Goal: Task Accomplishment & Management: Use online tool/utility

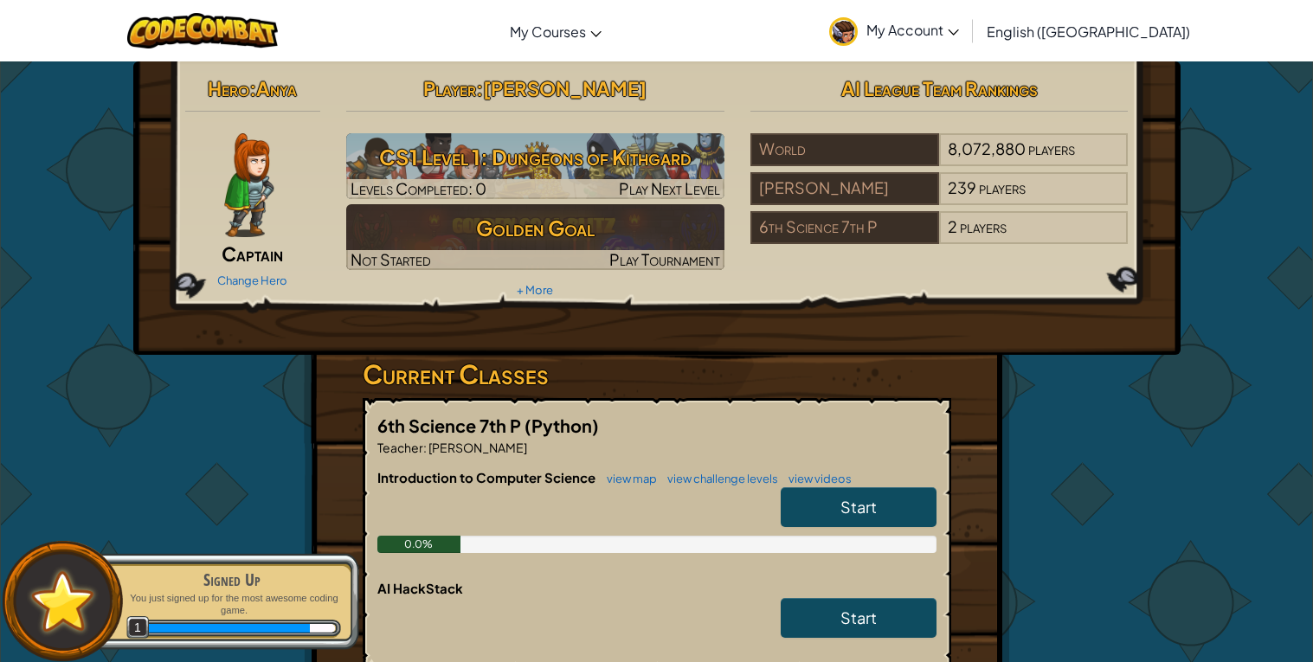
click at [242, 217] on img at bounding box center [248, 185] width 49 height 104
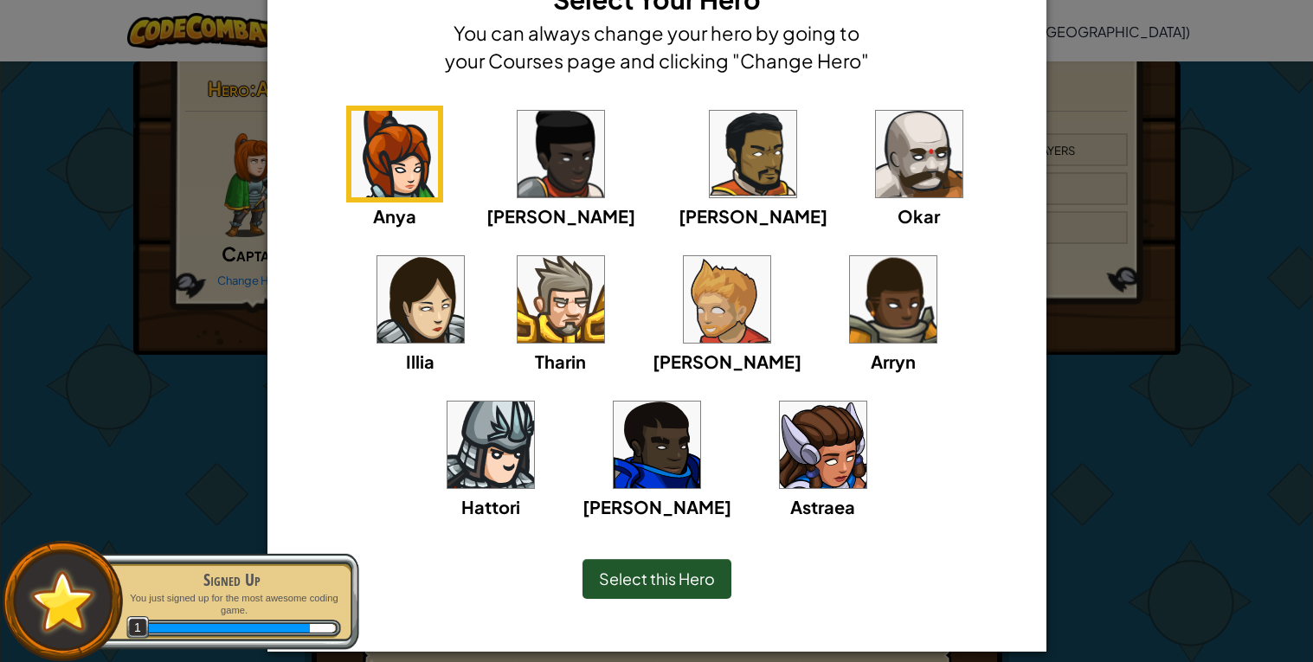
scroll to position [83, 0]
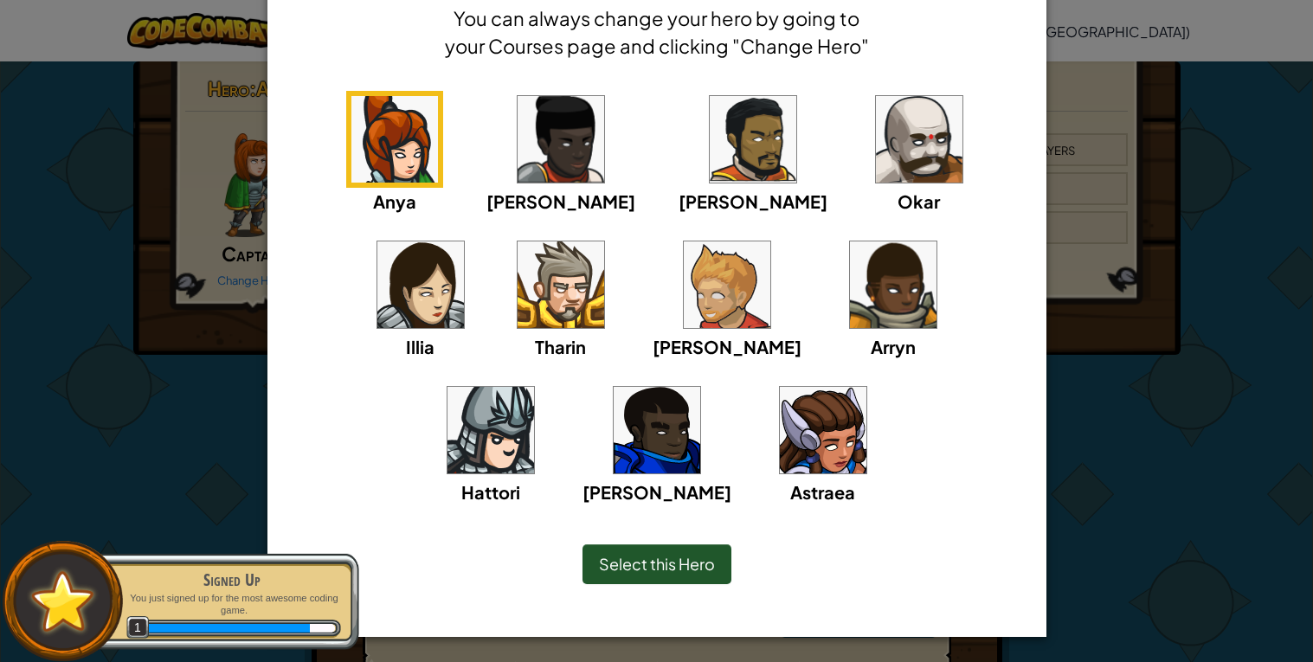
click at [780, 443] on img at bounding box center [823, 430] width 87 height 87
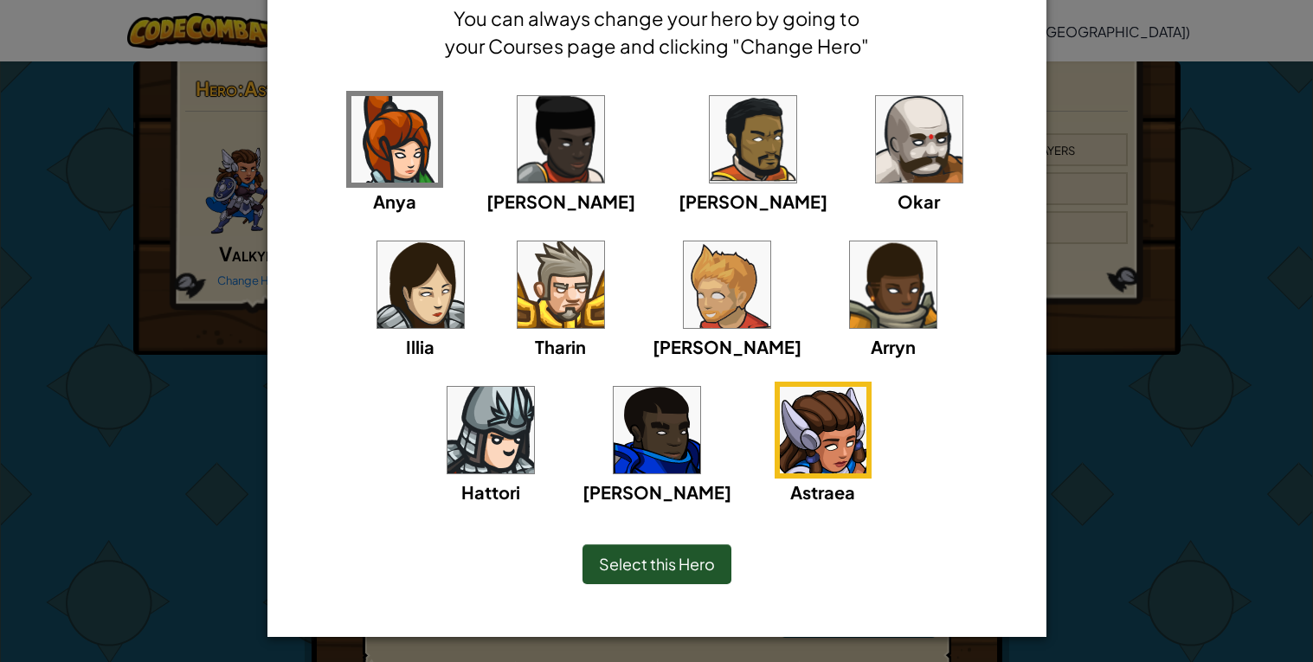
click at [705, 547] on div "Select this Hero" at bounding box center [657, 564] width 149 height 40
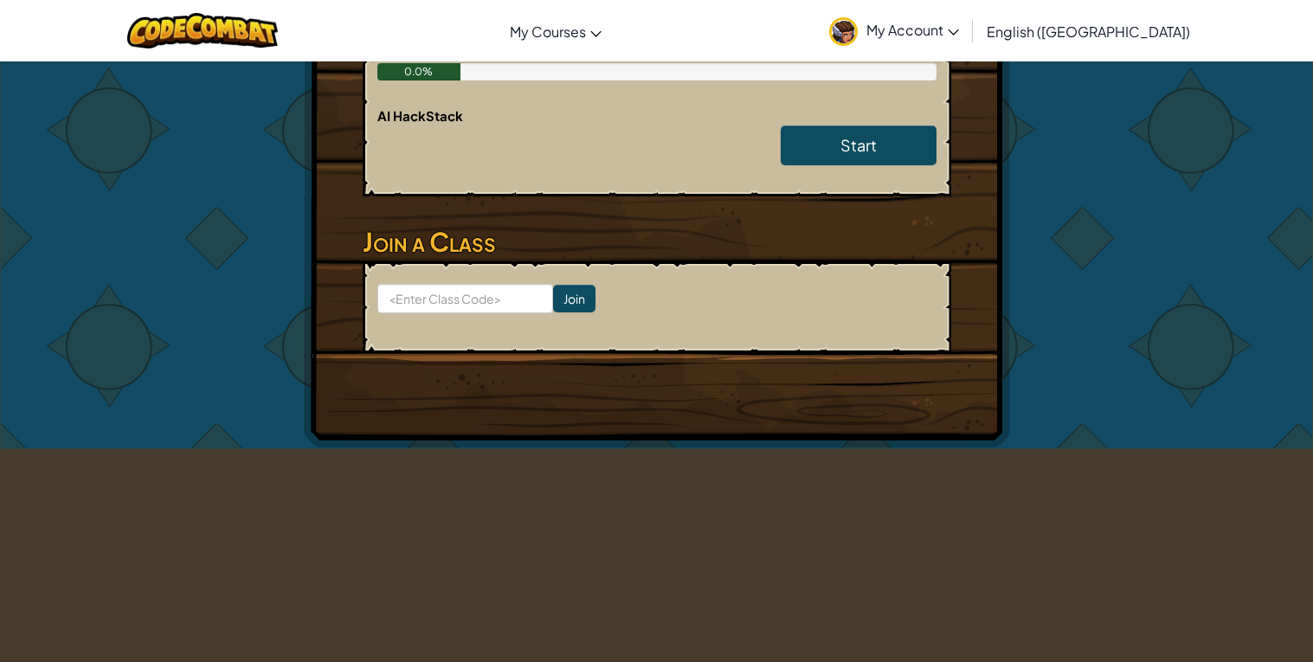
scroll to position [493, 0]
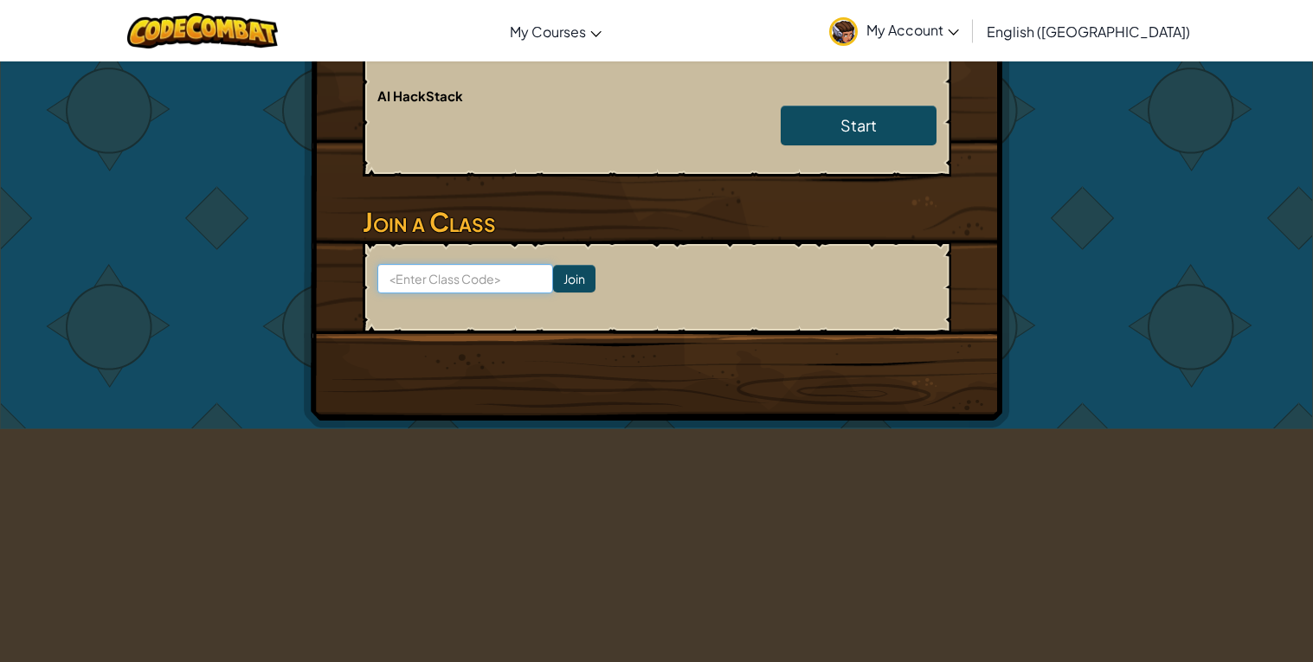
click at [471, 271] on input at bounding box center [465, 278] width 176 height 29
type input "ricejumpcook"
click at [583, 275] on input "Join" at bounding box center [574, 279] width 42 height 28
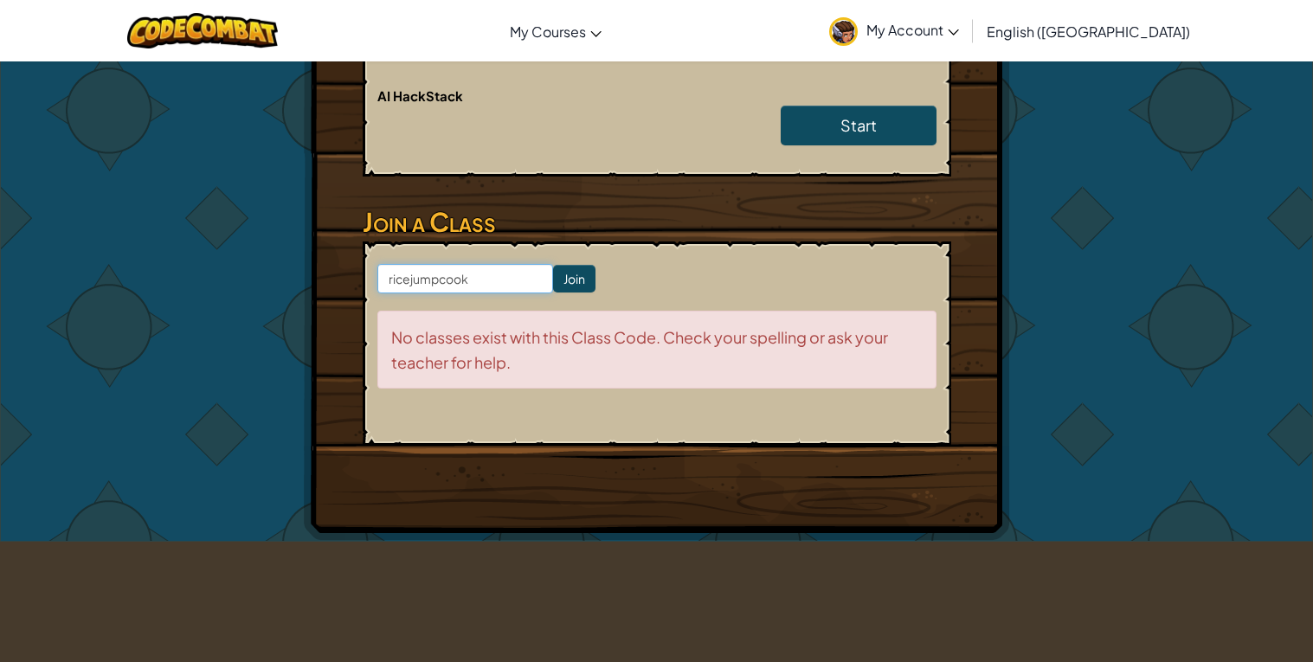
click at [506, 271] on input "ricejumpcook" at bounding box center [465, 278] width 176 height 29
type input "r"
type input "RiceCookJump"
click at [570, 273] on input "Join" at bounding box center [574, 279] width 42 height 28
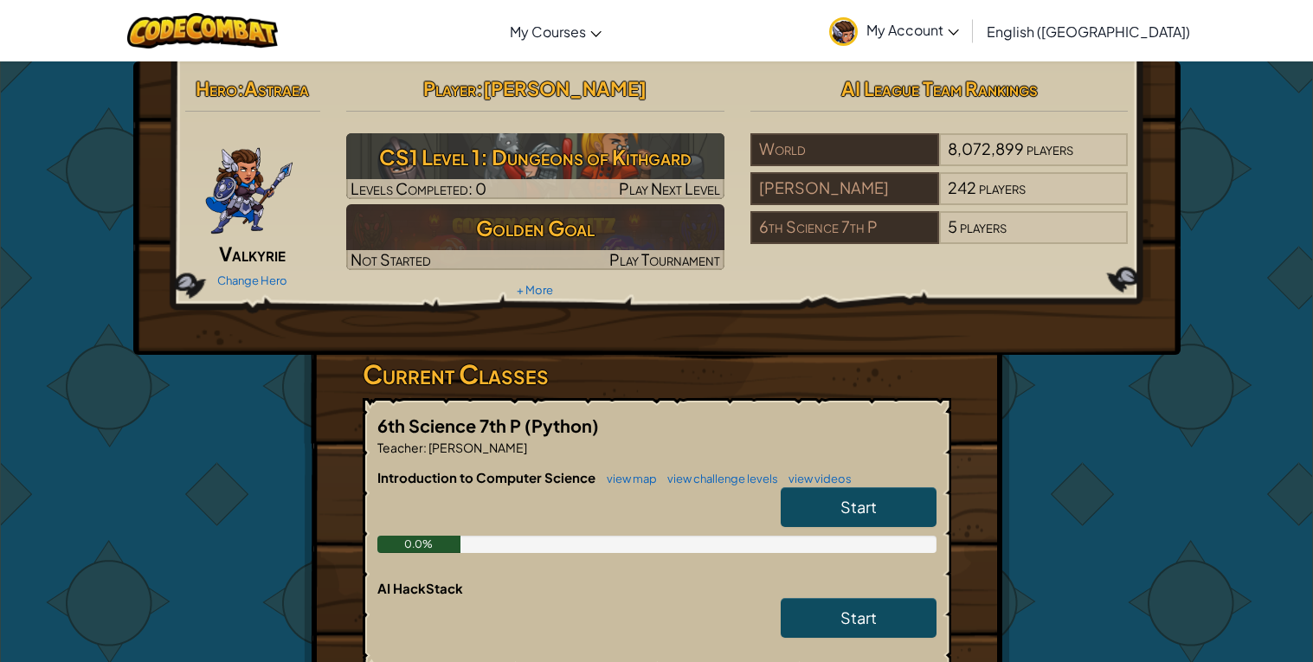
click at [883, 489] on link "Start" at bounding box center [859, 507] width 156 height 40
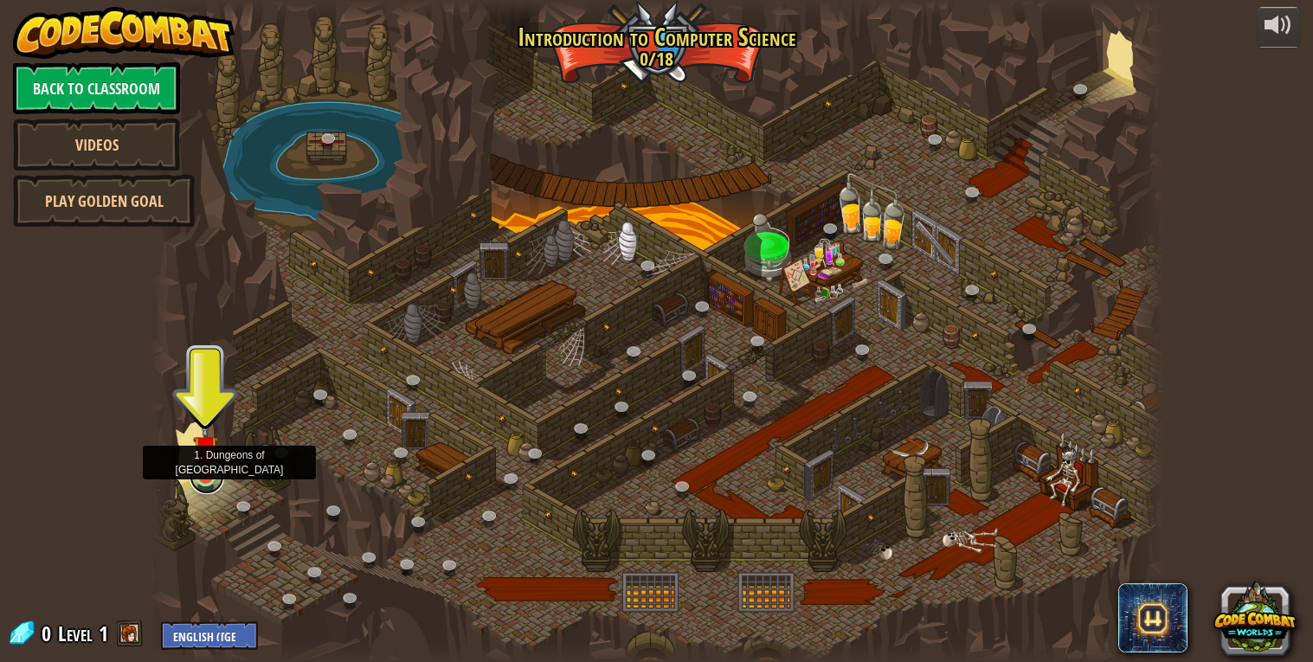
click at [202, 482] on link at bounding box center [207, 477] width 35 height 35
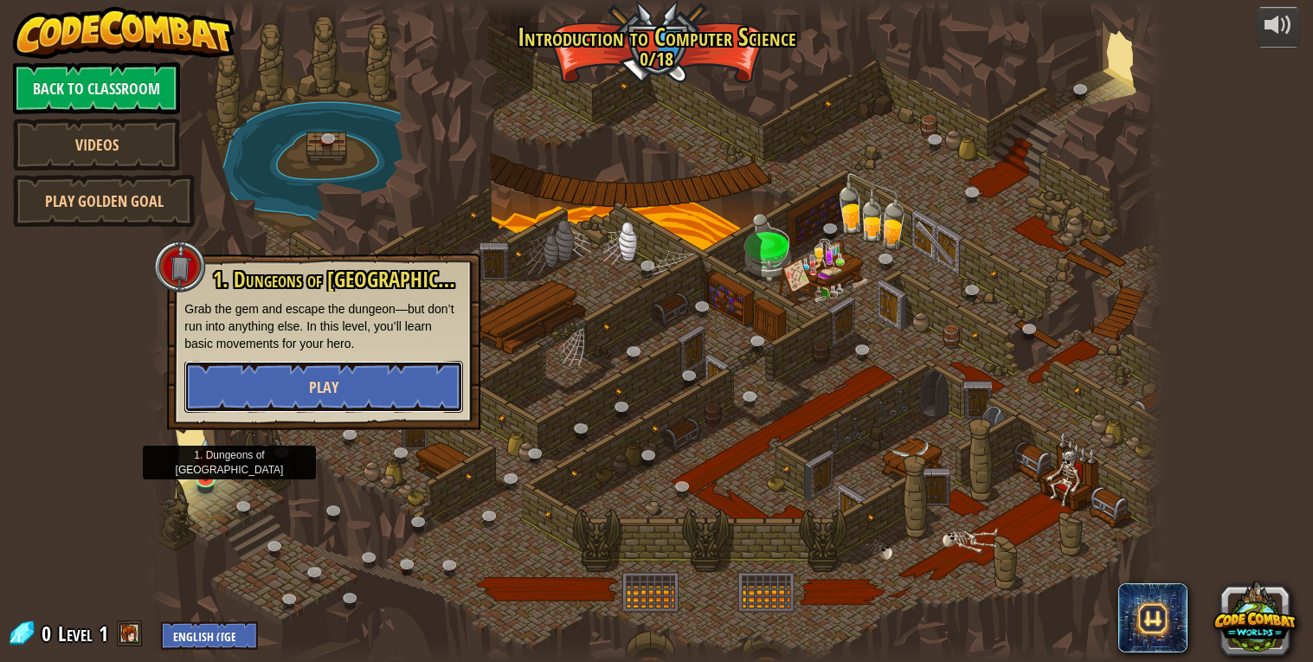
click at [360, 393] on button "Play" at bounding box center [323, 387] width 279 height 52
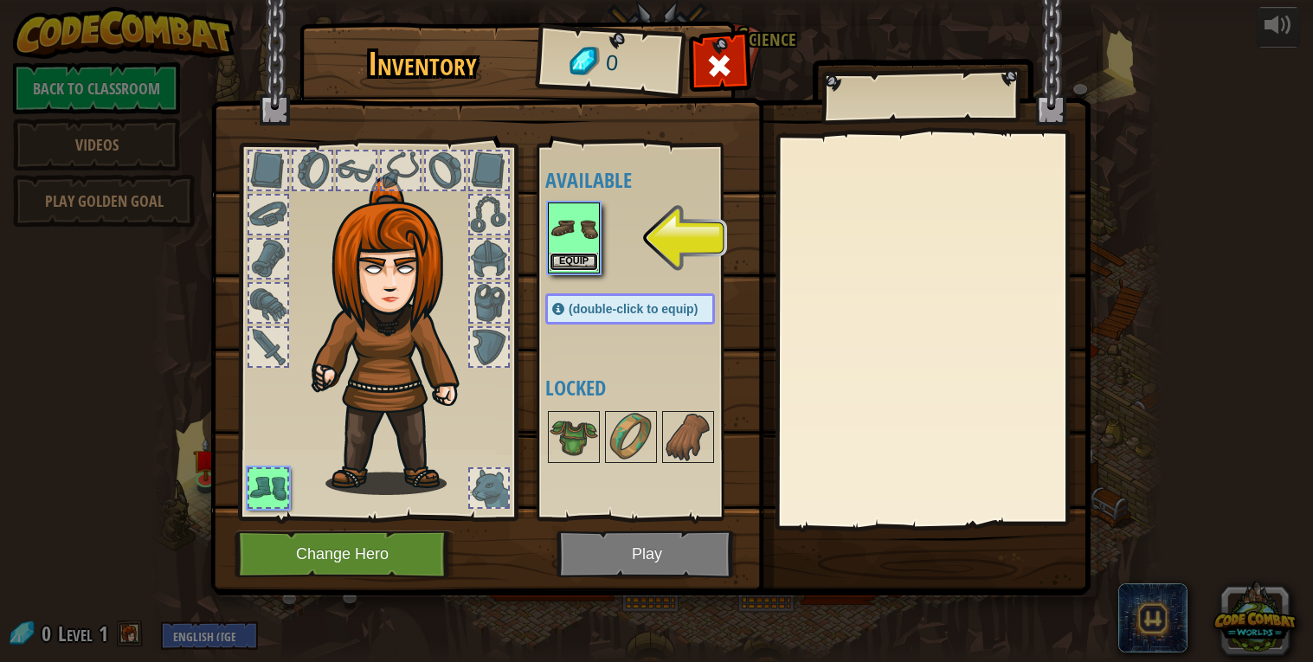
click at [577, 264] on button "Equip" at bounding box center [574, 262] width 48 height 18
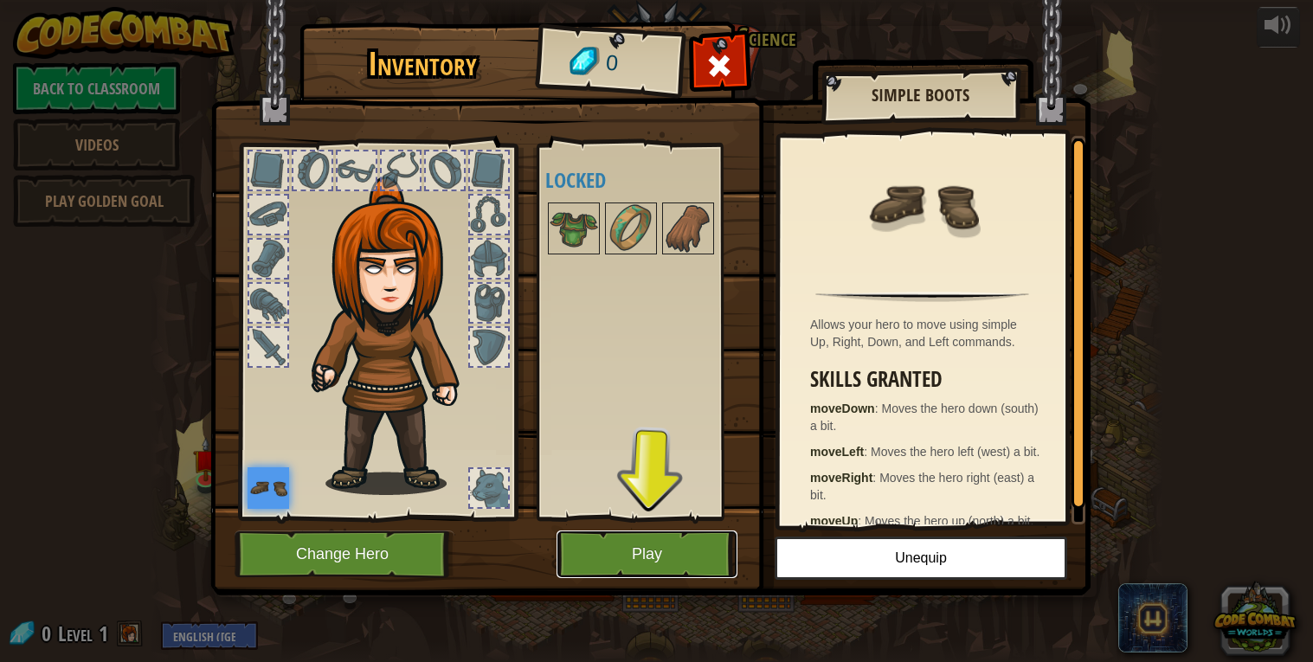
click at [597, 541] on button "Play" at bounding box center [647, 555] width 181 height 48
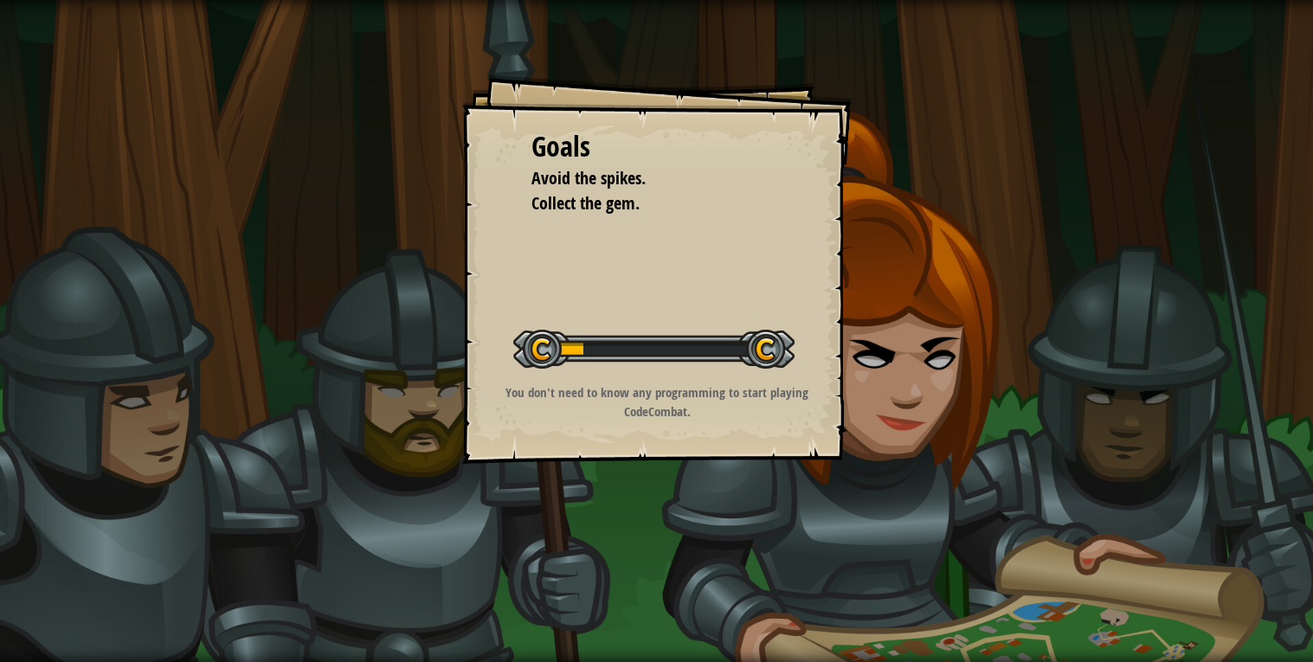
click at [838, 479] on div "Goals Avoid the spikes. Collect the gem. Start Level Error loading from server.…" at bounding box center [656, 331] width 1313 height 662
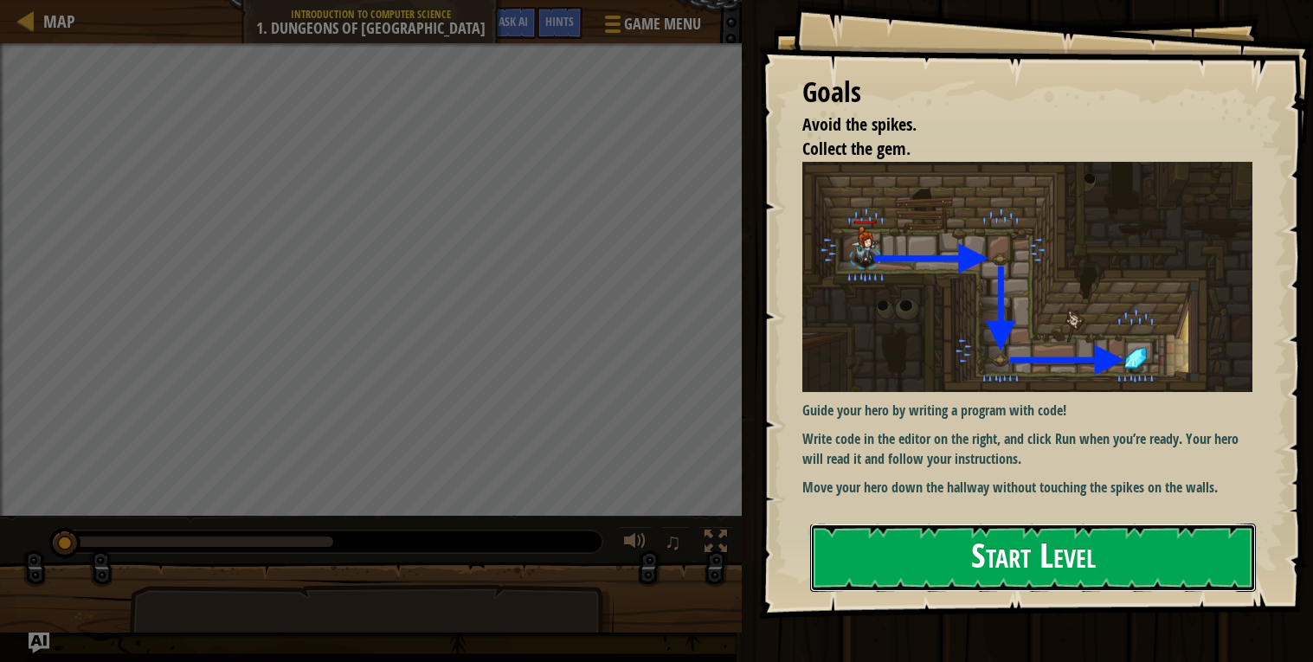
click at [1185, 559] on button "Start Level" at bounding box center [1033, 558] width 446 height 68
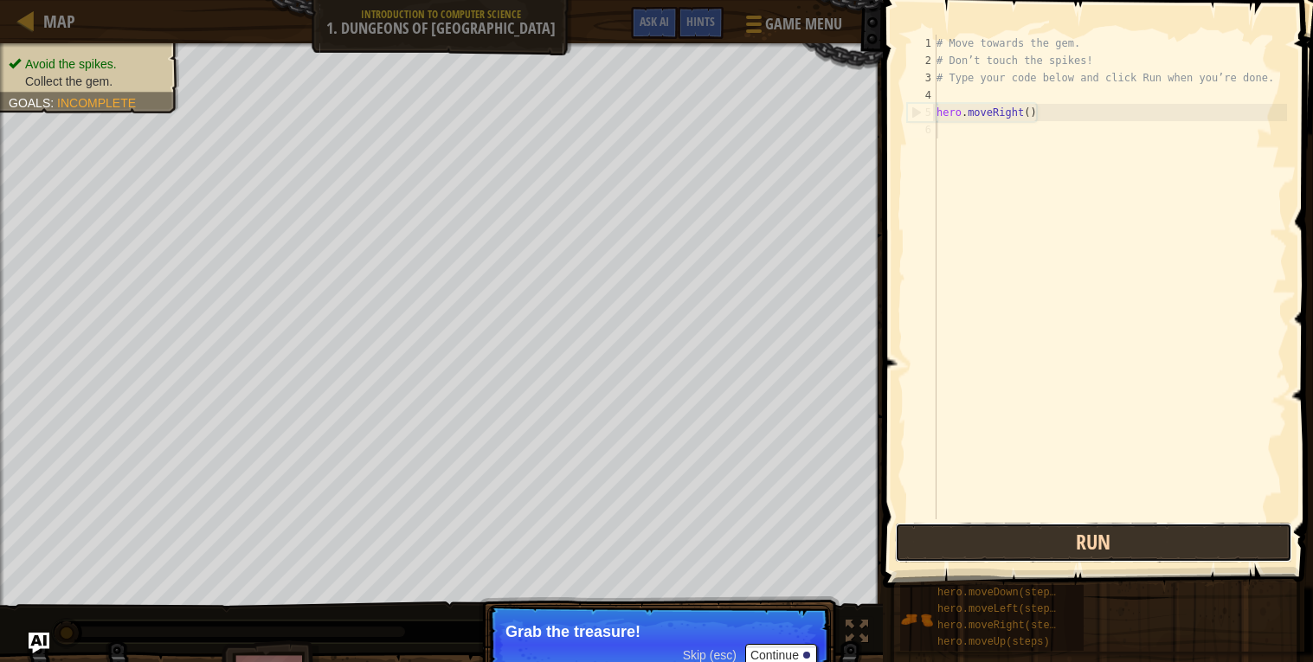
click at [1182, 533] on button "Run" at bounding box center [1093, 543] width 397 height 40
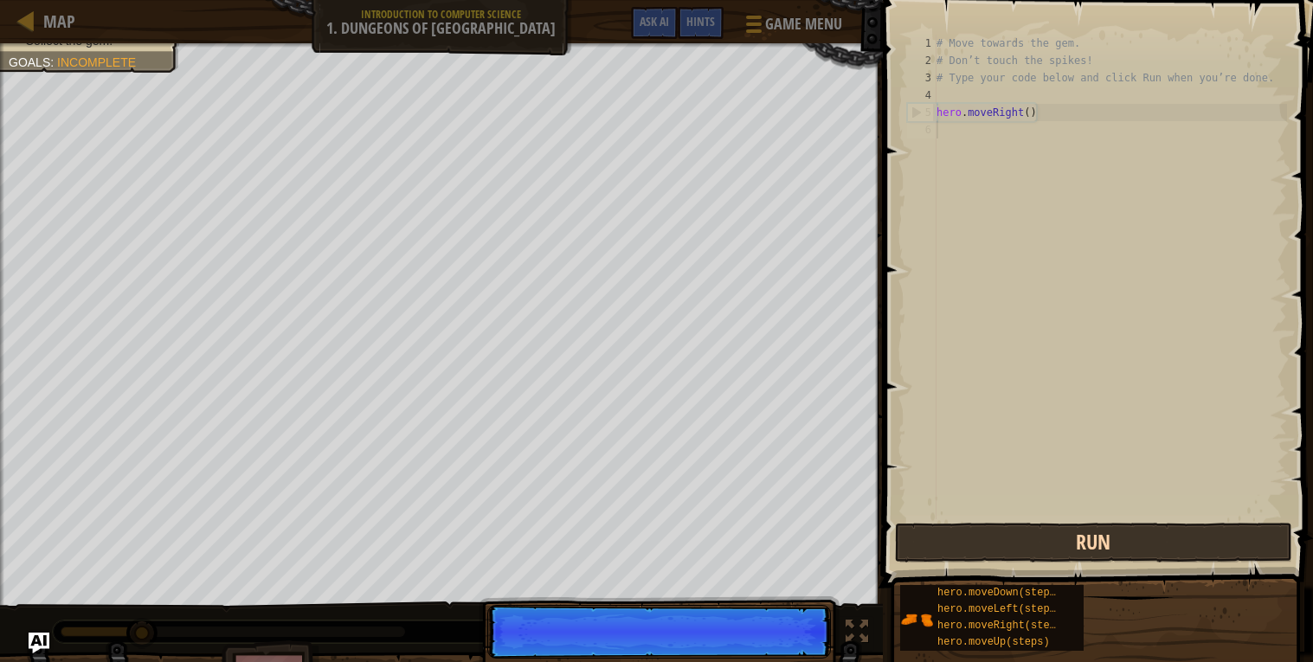
scroll to position [8, 0]
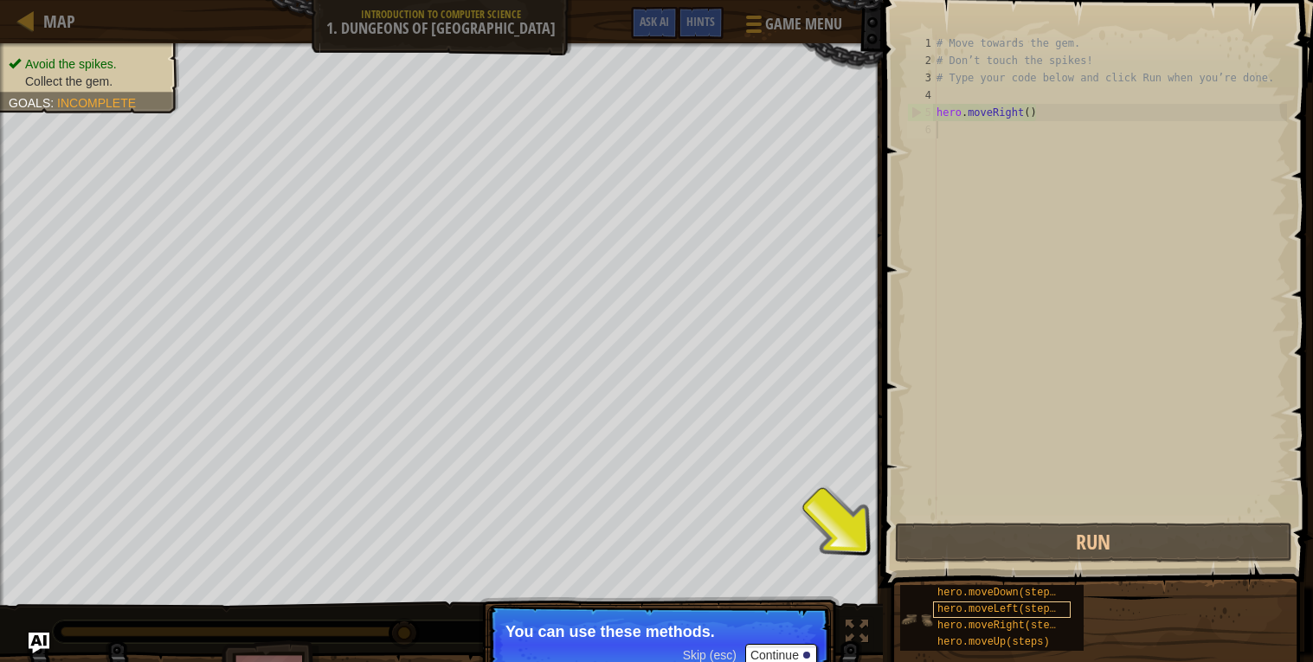
click at [1041, 611] on span "hero.moveLeft(steps)" at bounding box center [999, 609] width 125 height 12
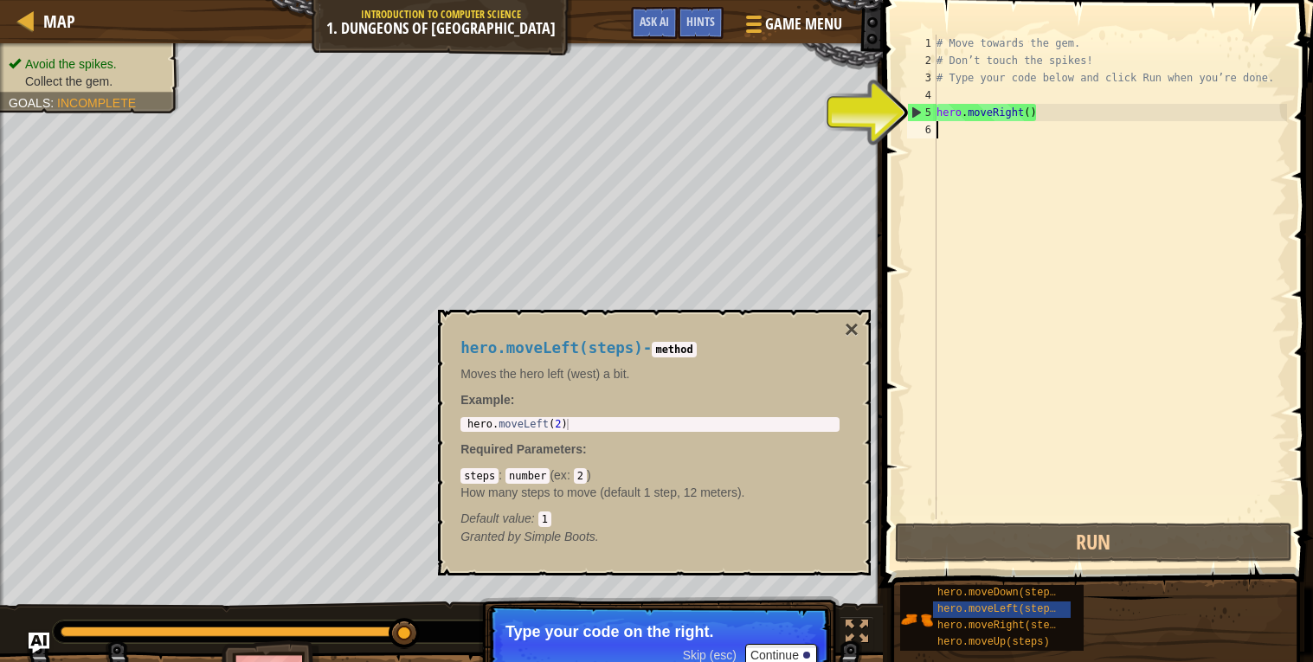
click at [1059, 109] on div "# Move towards the gem. # Don’t touch the spikes! # Type your code below and cl…" at bounding box center [1110, 294] width 354 height 519
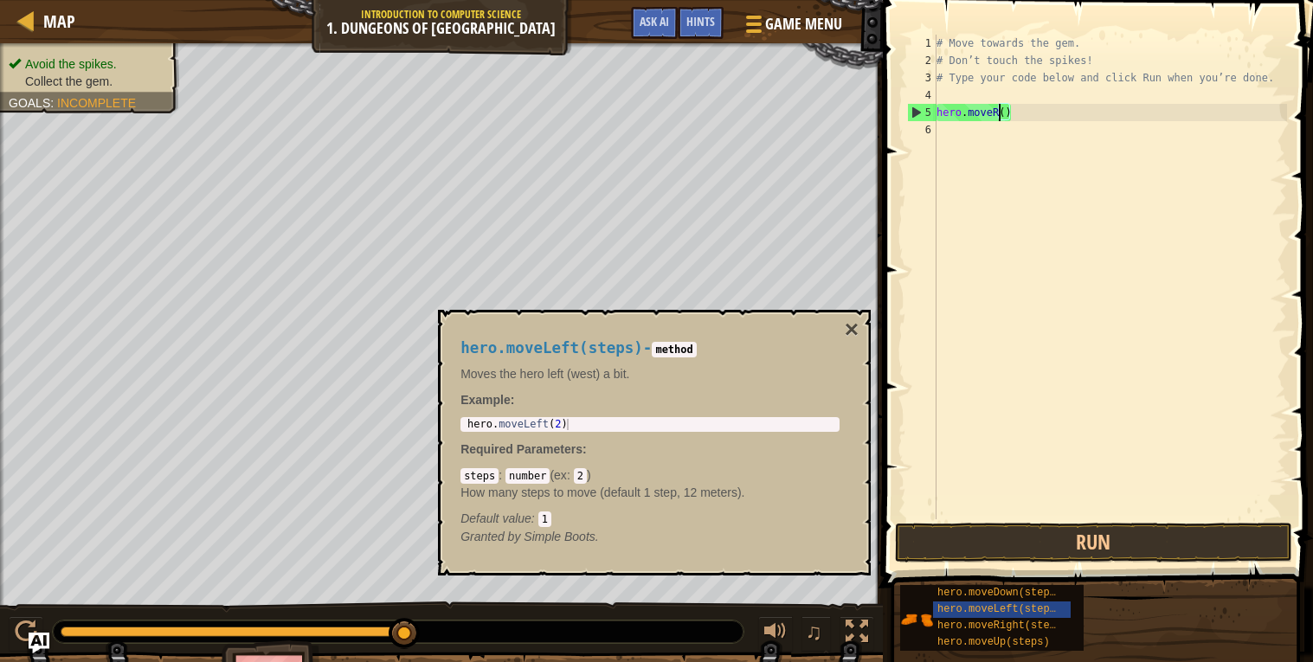
type textarea "hero.move()"
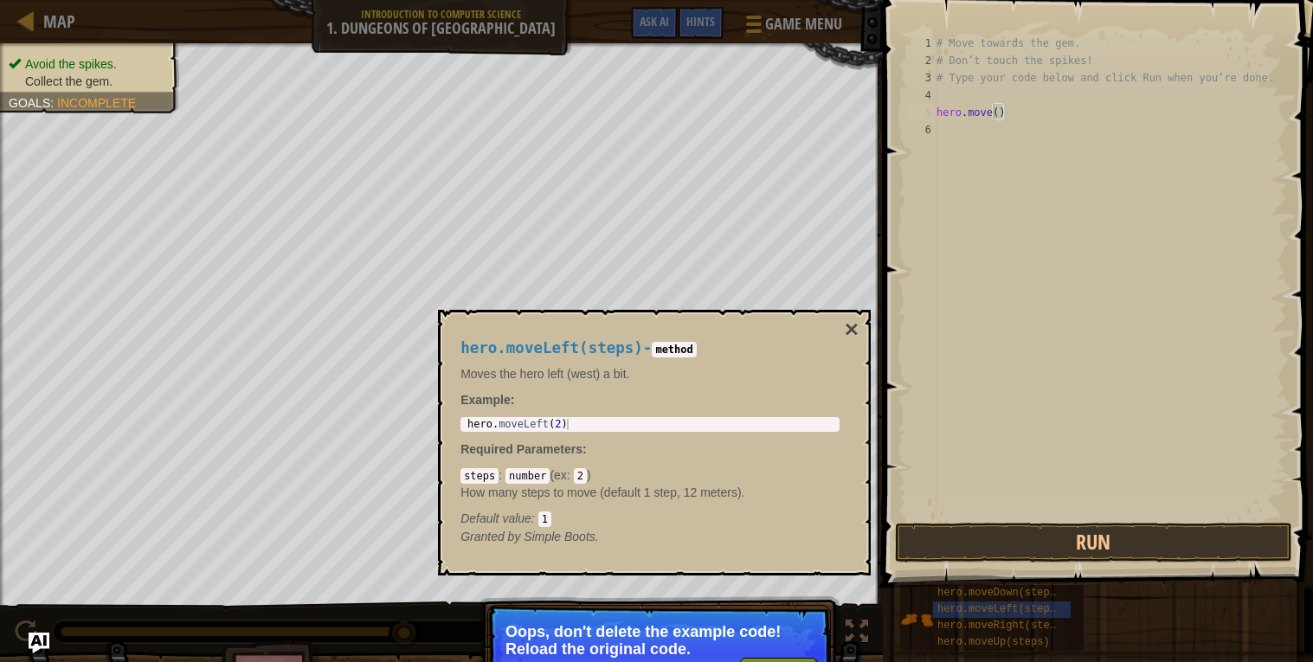
click at [776, 551] on div "hero.moveLeft(steps) - method Moves the hero left (west) a bit. Example : 1 her…" at bounding box center [649, 443] width 403 height 238
click at [1008, 494] on div "# Move towards the gem. # Don’t touch the spikes! # Type your code below and cl…" at bounding box center [1110, 294] width 354 height 519
click at [997, 114] on div "# Move towards the gem. # Don’t touch the spikes! # Type your code below and cl…" at bounding box center [1110, 294] width 354 height 519
type textarea "hero.move()"
click at [953, 139] on div "# Move towards the gem. # Don’t touch the spikes! # Type your code below and cl…" at bounding box center [1110, 294] width 354 height 519
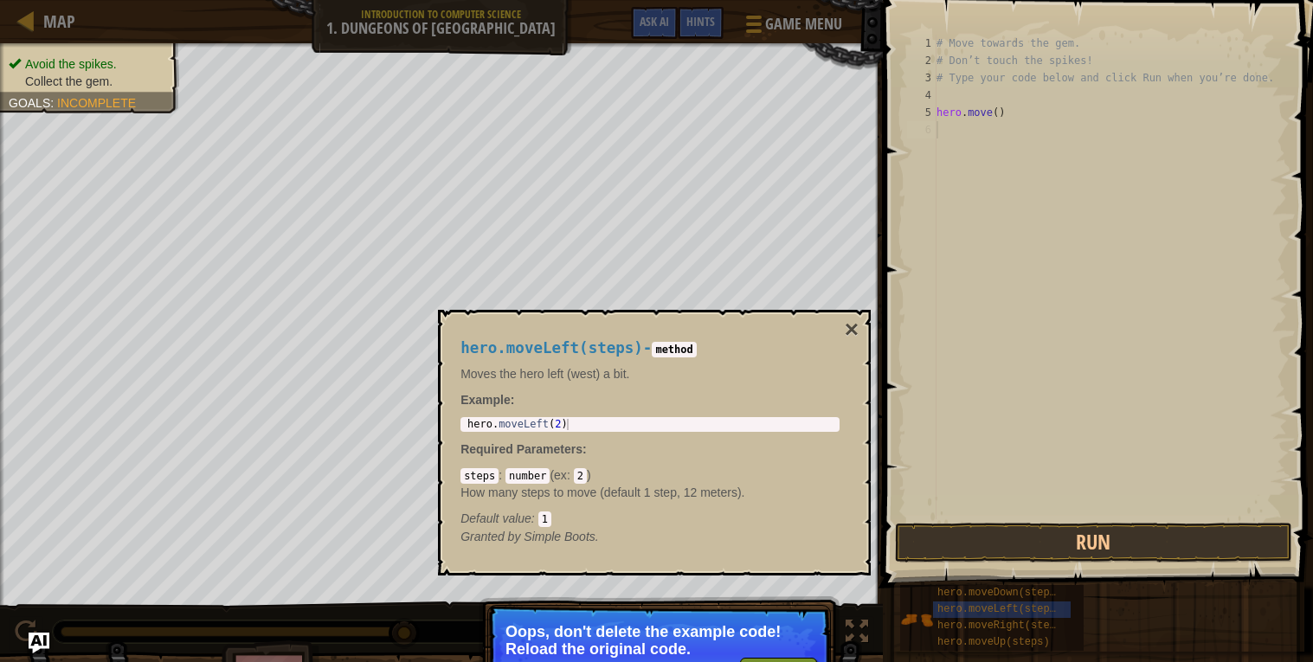
click at [985, 115] on div "# Move towards the gem. # Don’t touch the spikes! # Type your code below and cl…" at bounding box center [1110, 294] width 354 height 519
type textarea "hero.move()"
click at [999, 115] on div "# Move towards the gem. # Don’t touch the spikes! # Type your code below and cl…" at bounding box center [1110, 294] width 354 height 519
click at [982, 529] on button "Run" at bounding box center [1093, 543] width 397 height 40
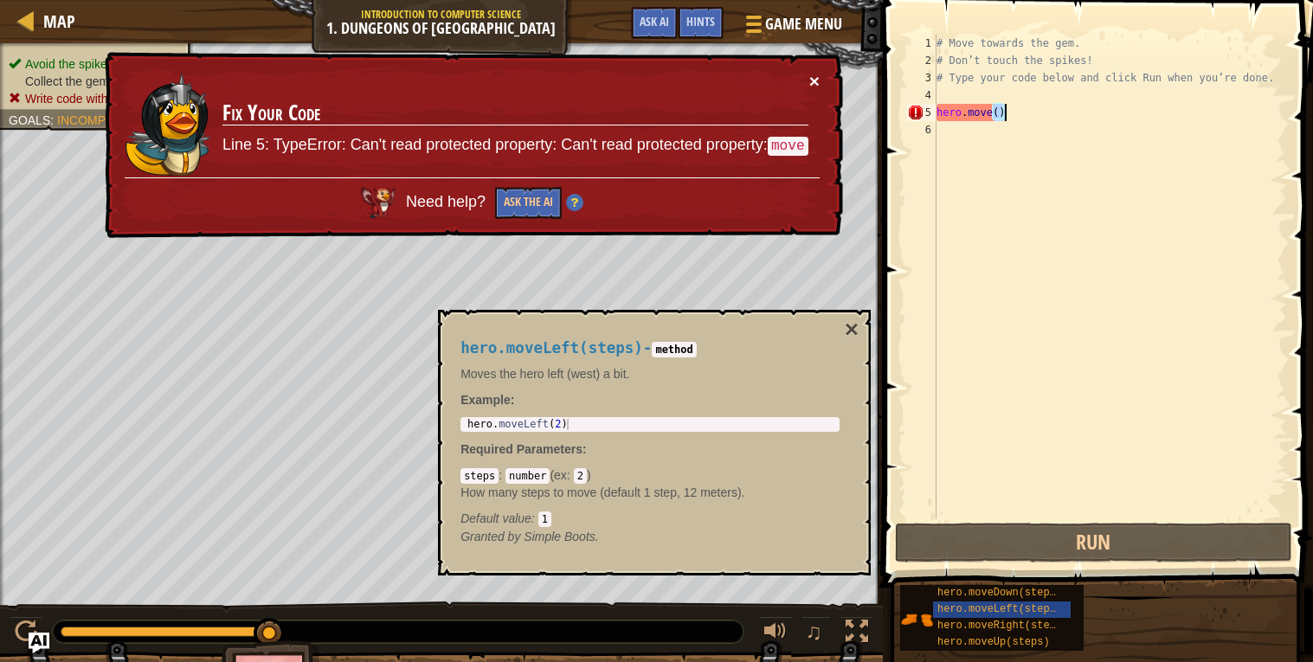
click at [816, 74] on button "×" at bounding box center [814, 81] width 10 height 18
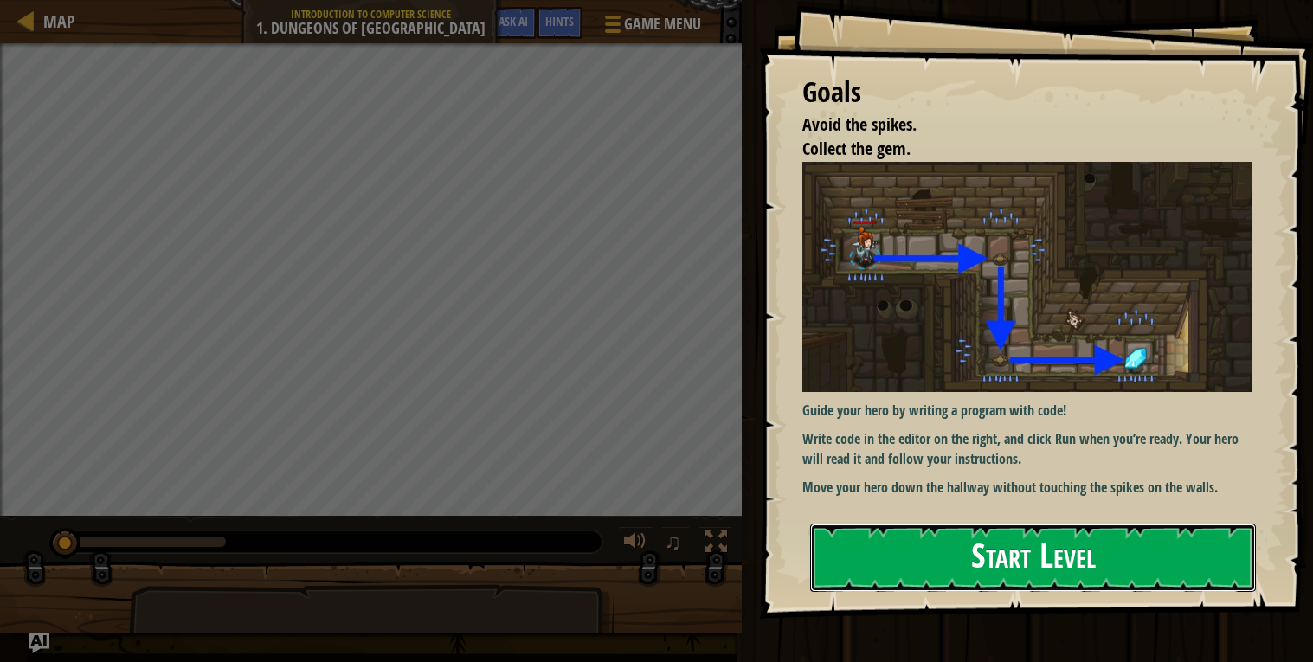
click at [1082, 556] on button "Start Level" at bounding box center [1033, 558] width 446 height 68
